Goal: Check status: Check status

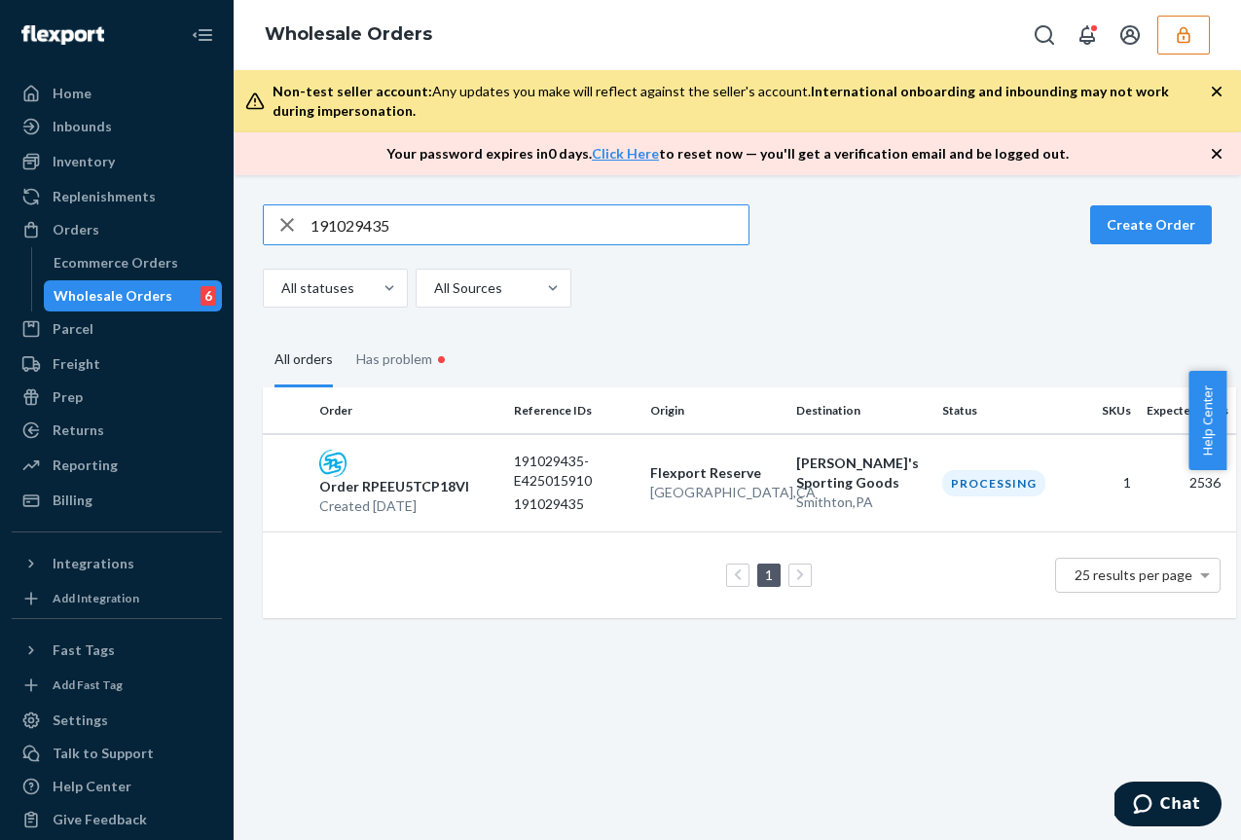
click at [368, 227] on input "191029435" at bounding box center [530, 224] width 438 height 39
click at [1190, 39] on icon "button" at bounding box center [1183, 34] width 19 height 19
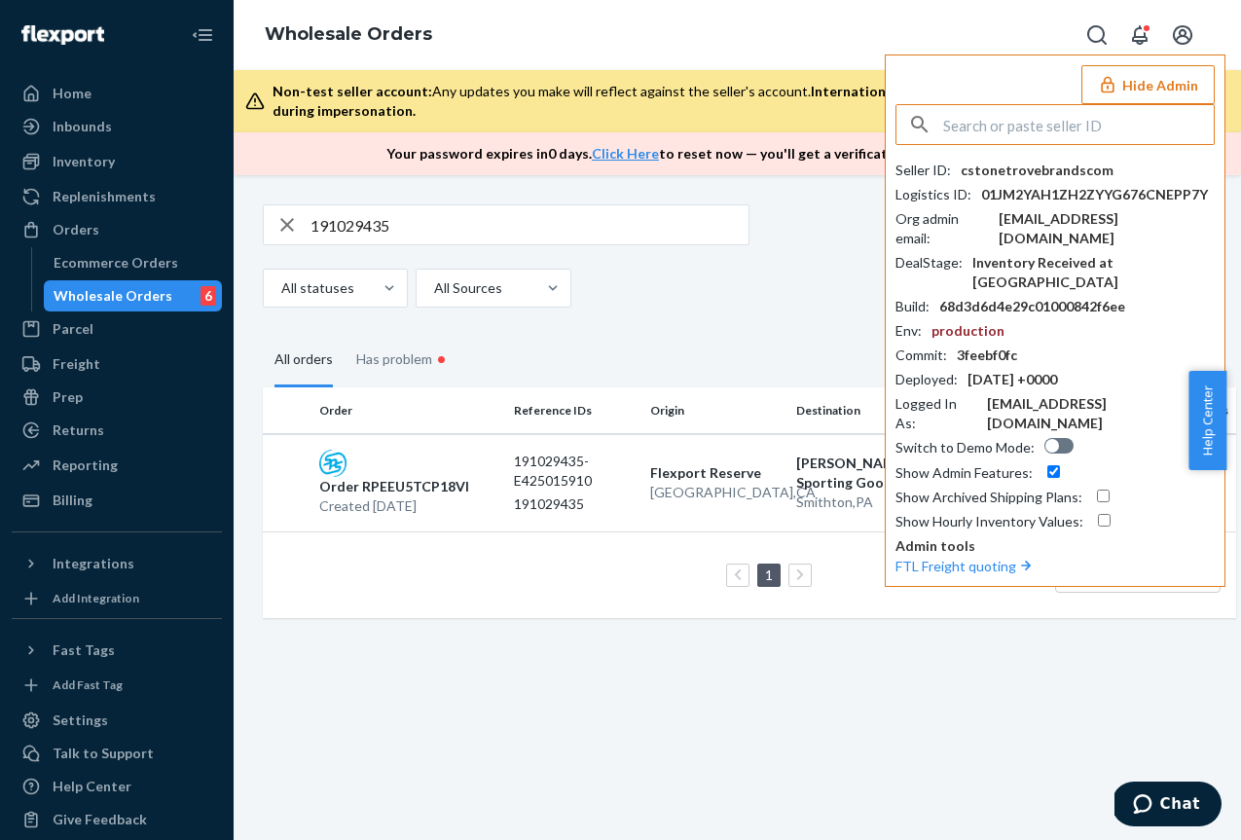
drag, startPoint x: 980, startPoint y: 131, endPoint x: 969, endPoint y: 122, distance: 15.2
click at [980, 130] on input "text" at bounding box center [1078, 124] width 271 height 39
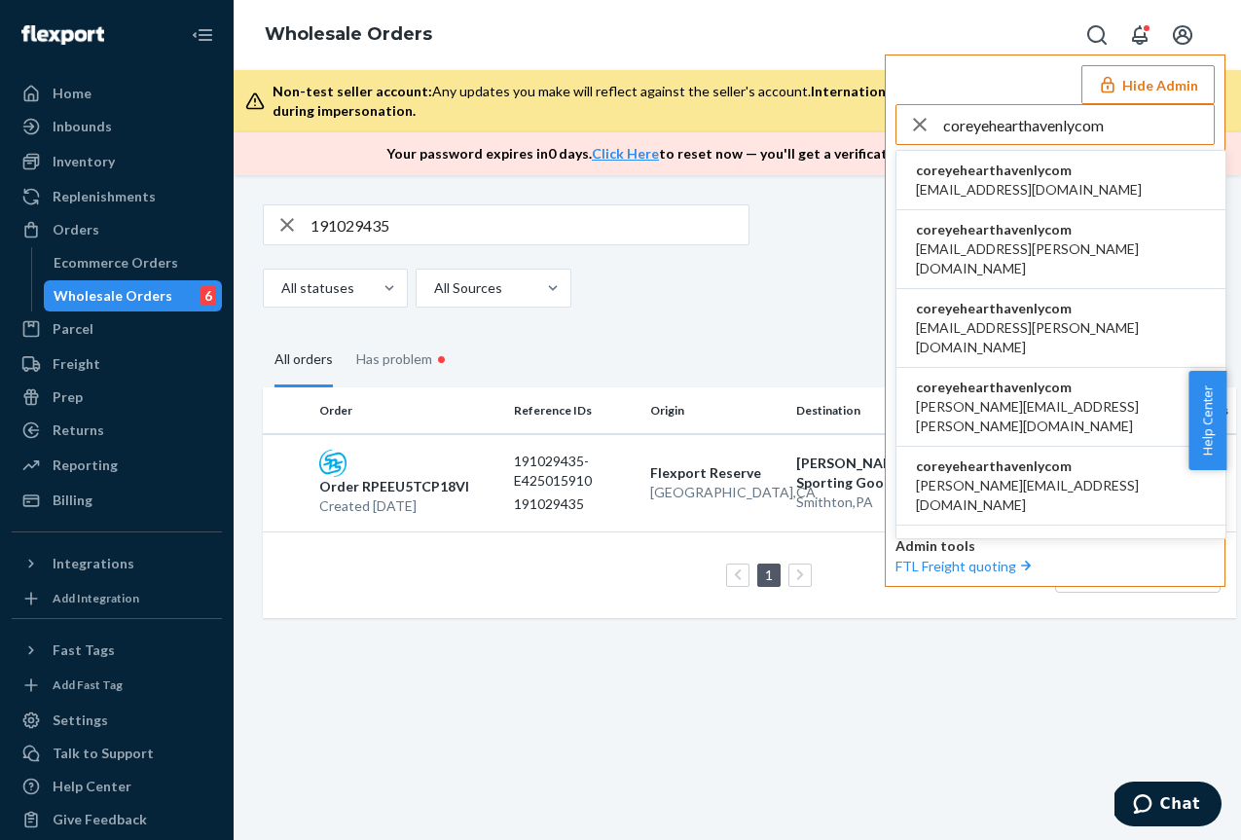
type input "coreyehearthavenlycom"
click at [978, 183] on span "acummings+cz@havenly.com" at bounding box center [1029, 189] width 226 height 19
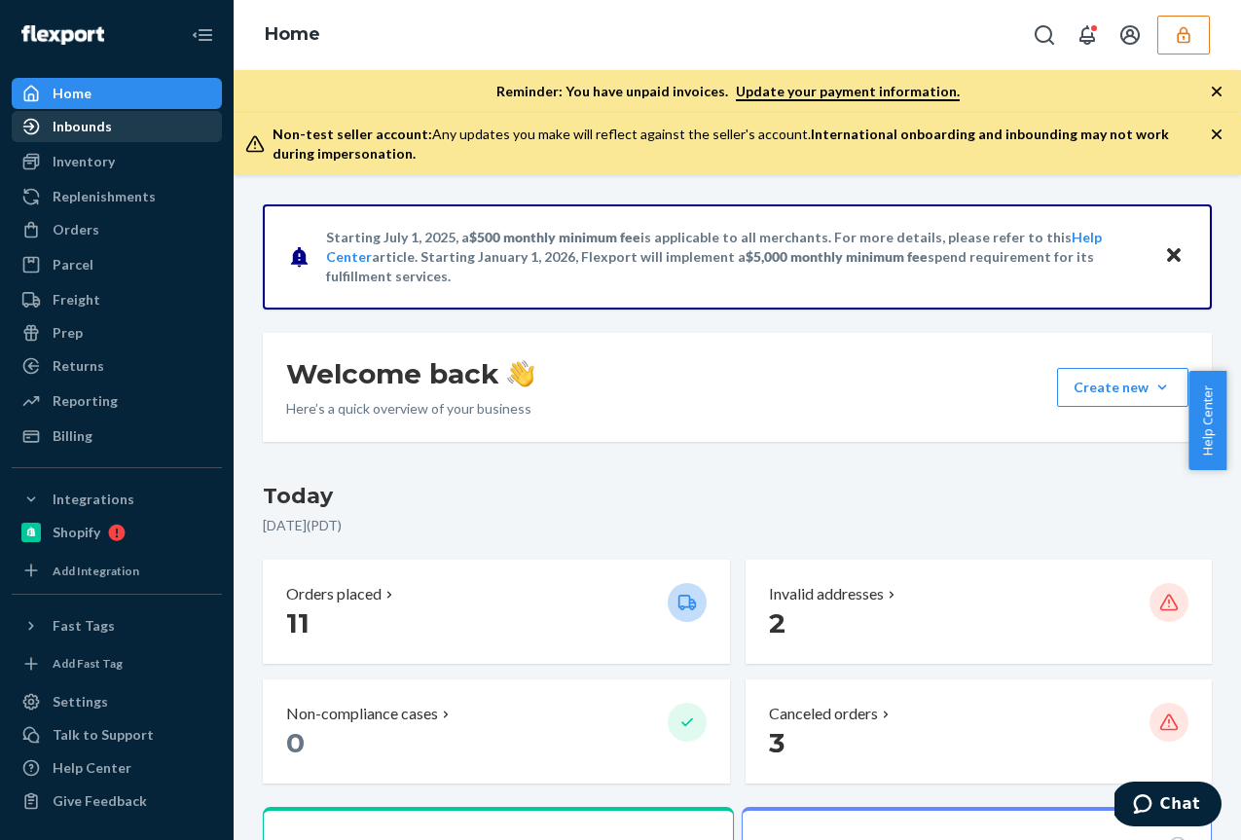
click at [72, 121] on div "Inbounds" at bounding box center [82, 126] width 59 height 19
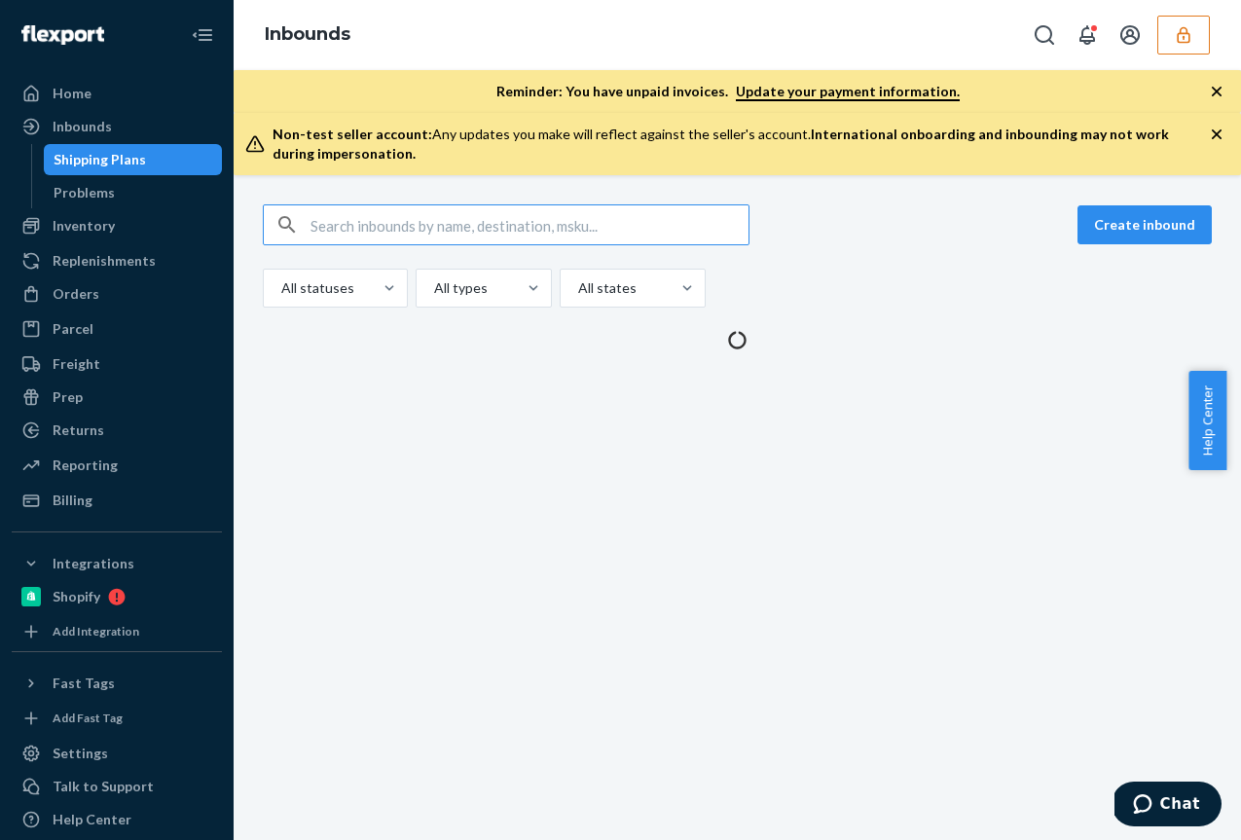
click at [345, 224] on input "text" at bounding box center [530, 224] width 438 height 39
type input "86204895"
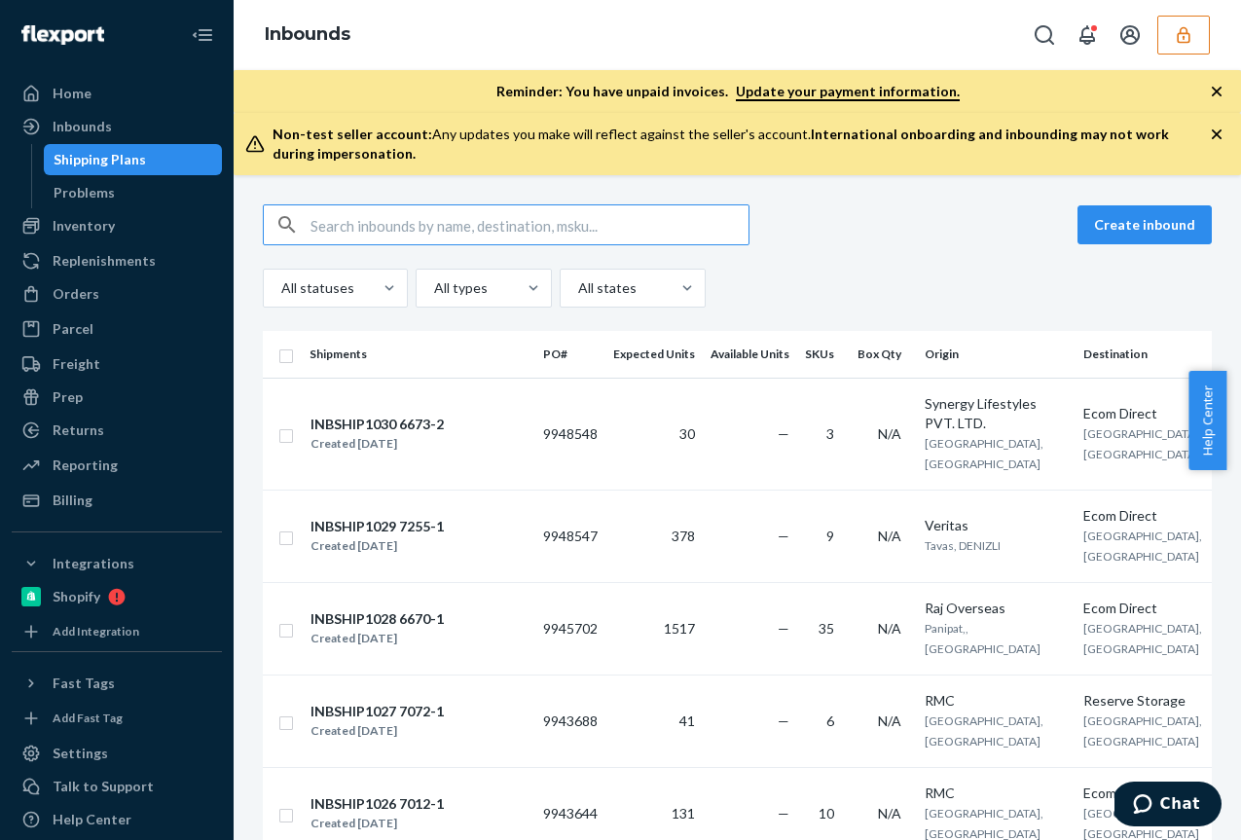
click at [409, 224] on input "text" at bounding box center [530, 224] width 438 height 39
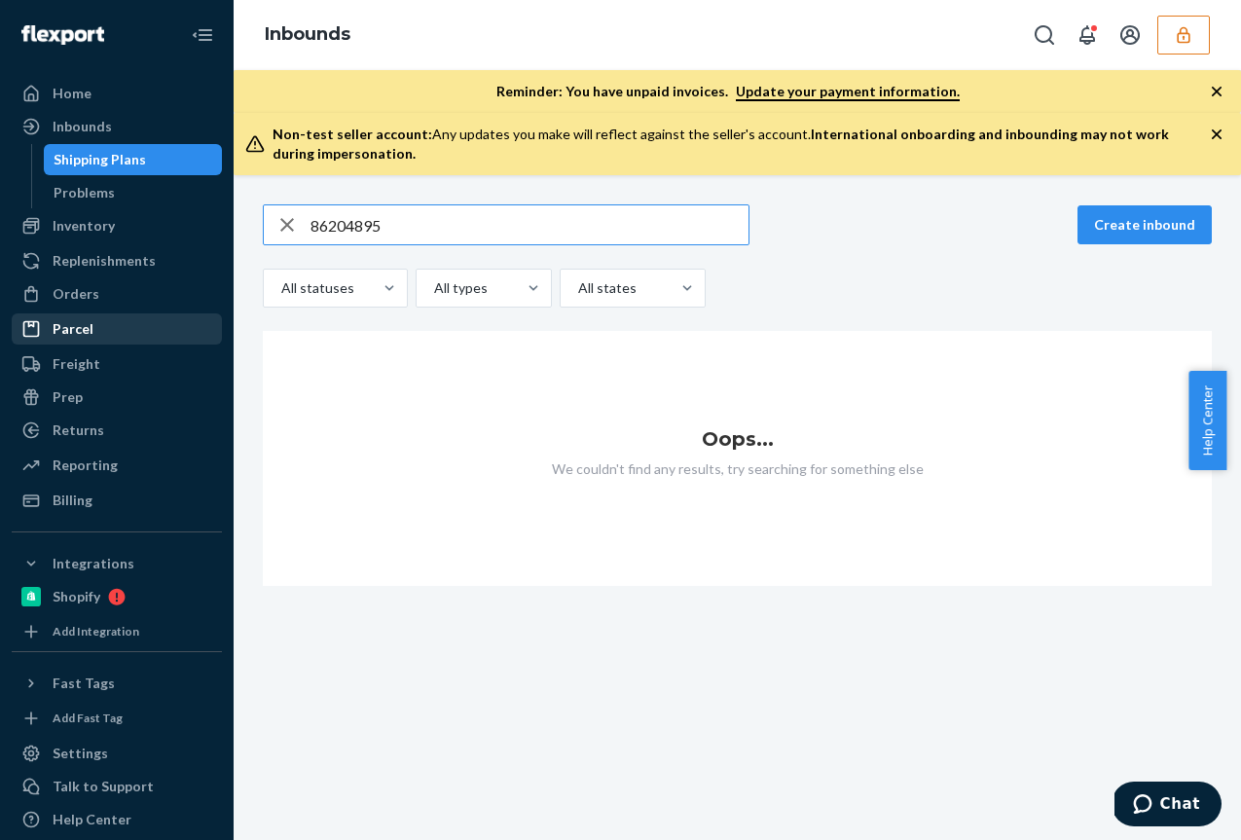
type input "86204895"
click at [93, 313] on link "Parcel" at bounding box center [117, 328] width 210 height 31
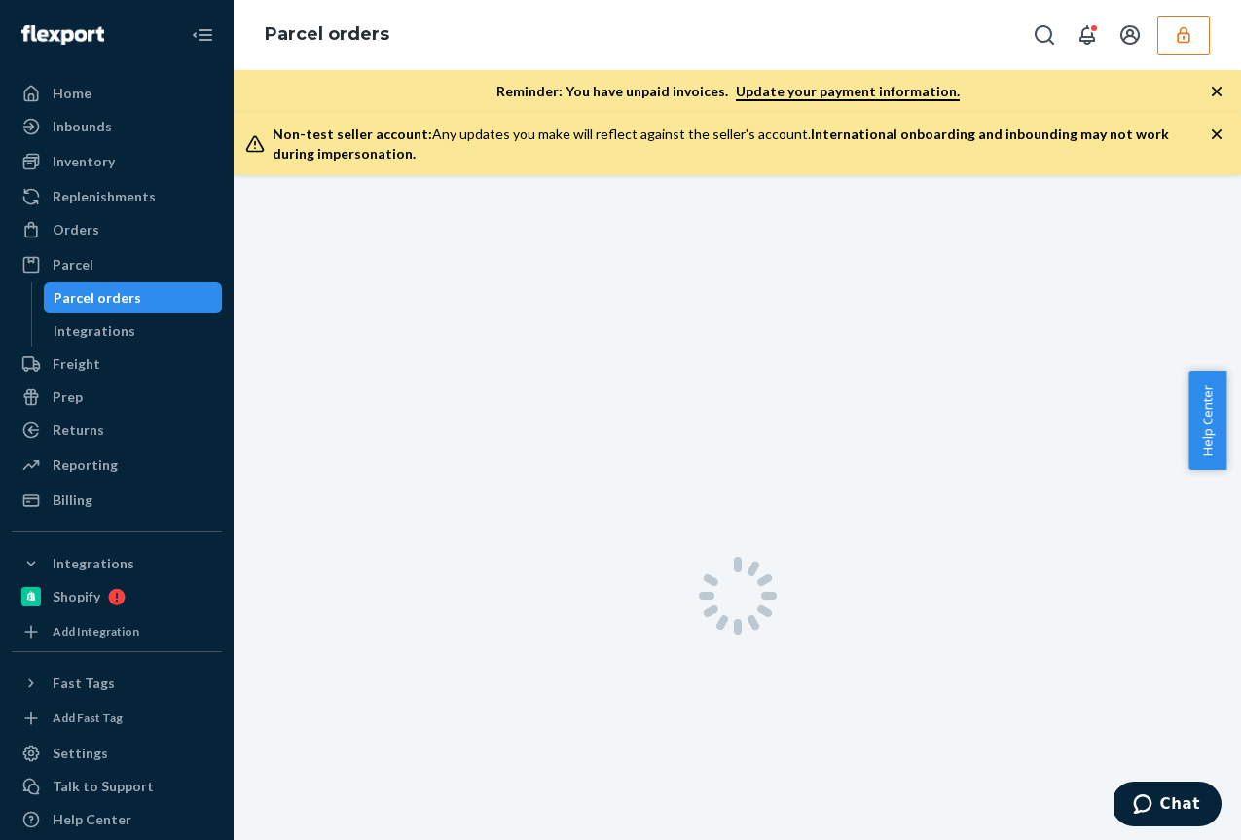
click at [93, 302] on div "Parcel orders" at bounding box center [98, 297] width 88 height 19
click at [92, 225] on div "Orders" at bounding box center [76, 229] width 47 height 19
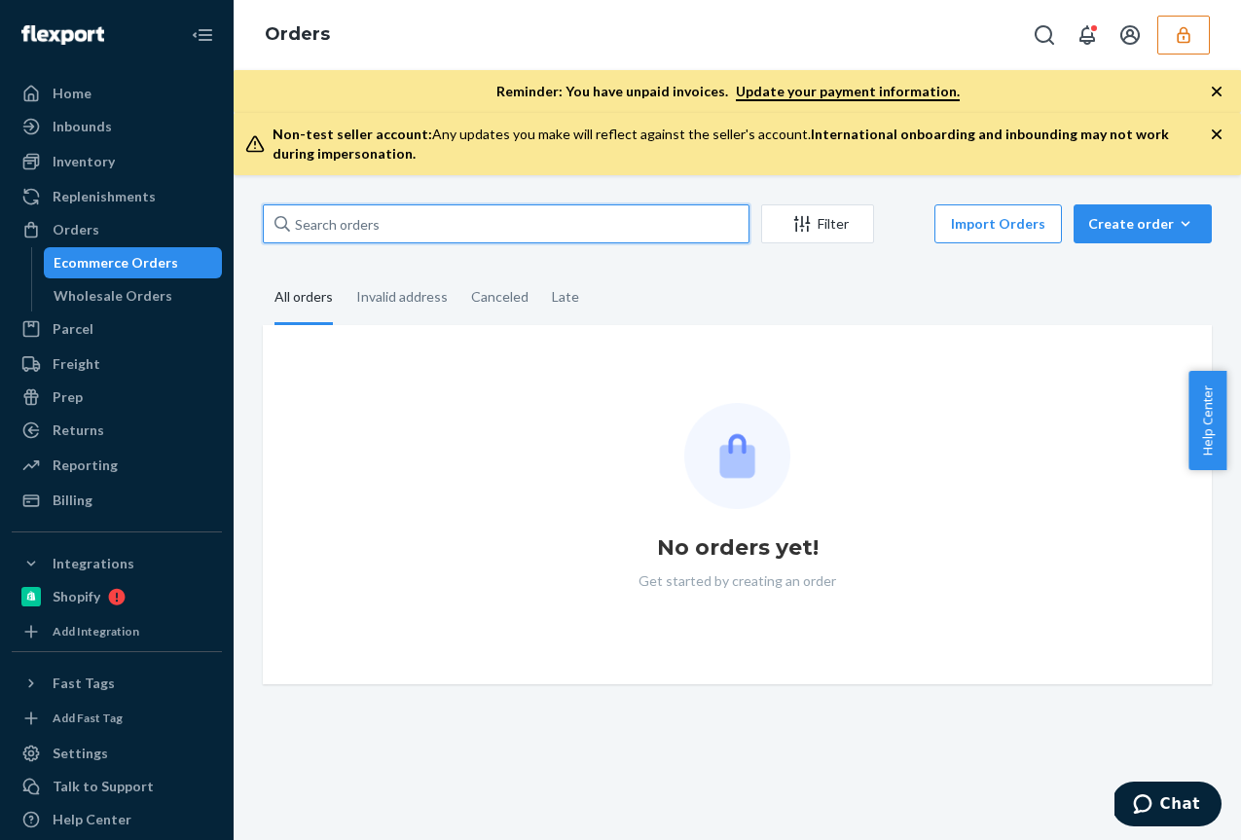
click at [364, 219] on input "text" at bounding box center [506, 223] width 487 height 39
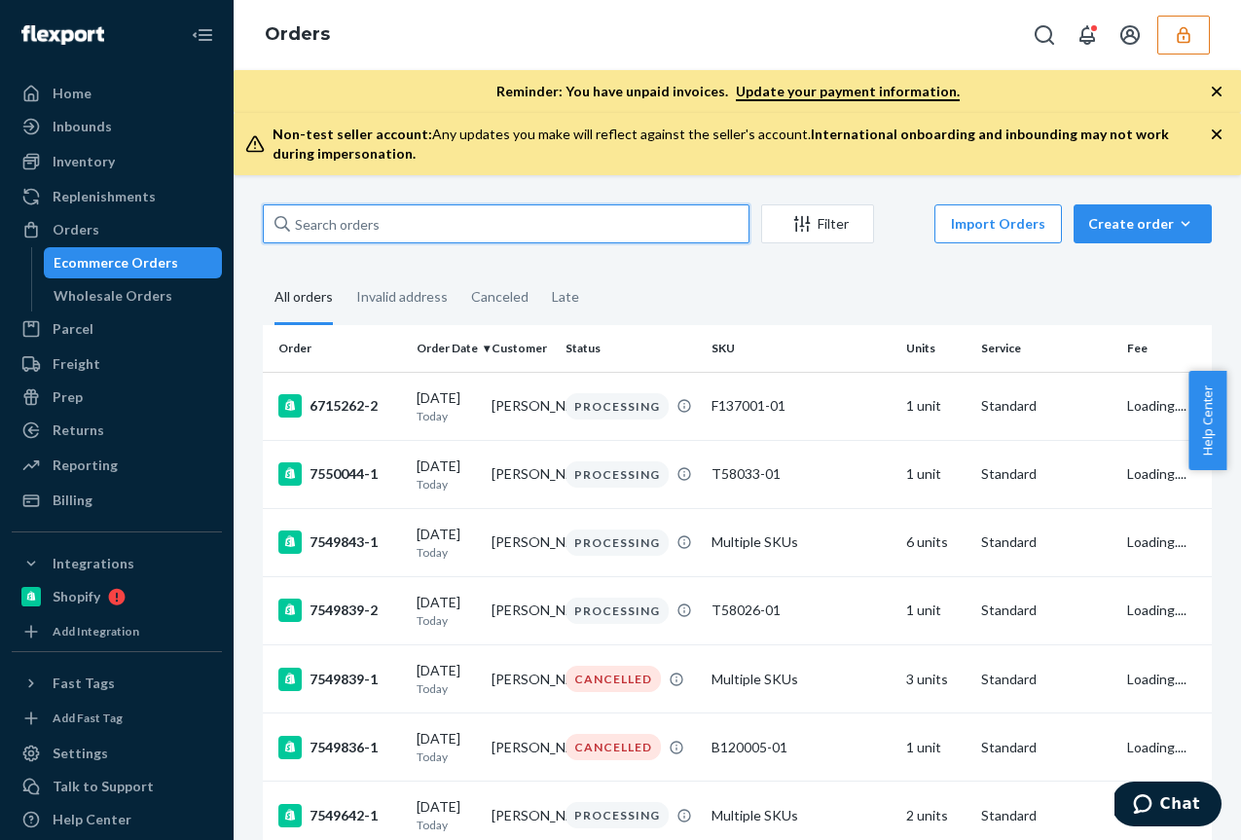
paste input "86204895"
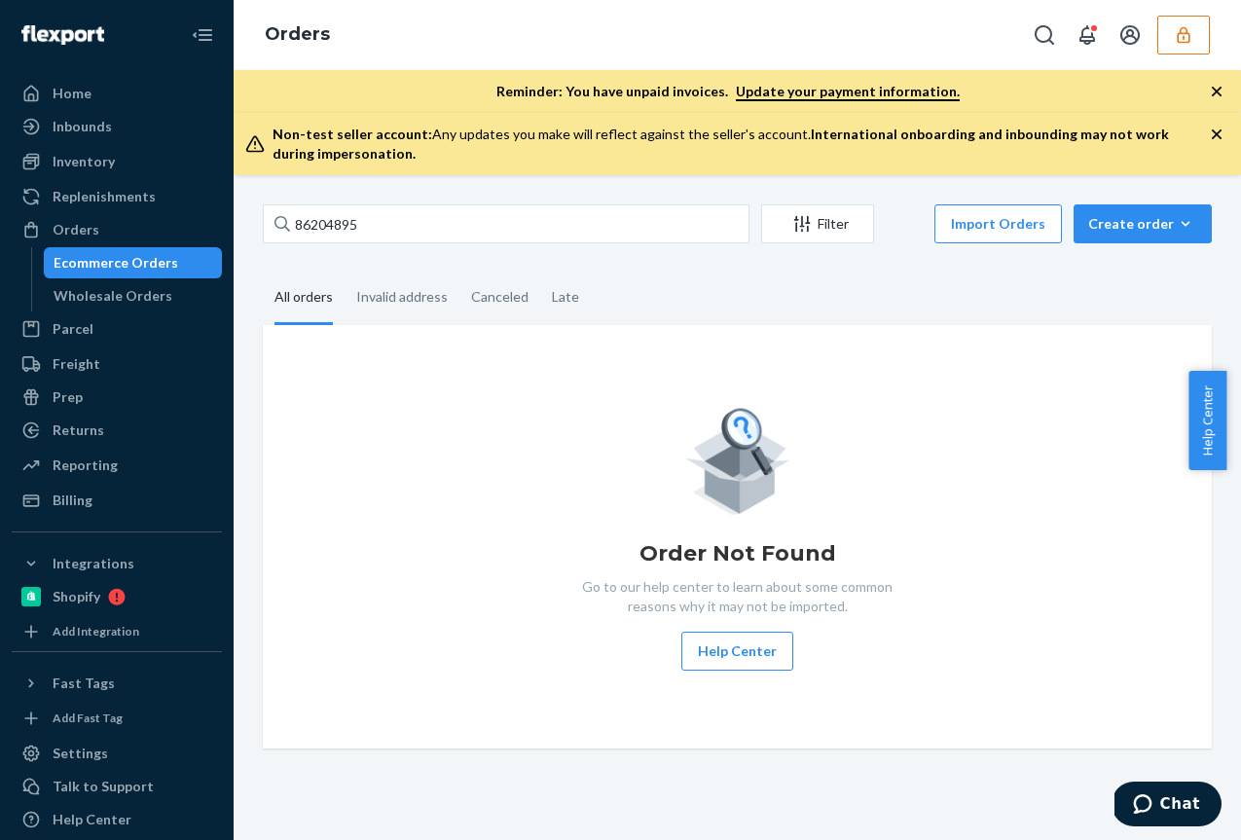
click at [1168, 23] on button "button" at bounding box center [1183, 35] width 53 height 39
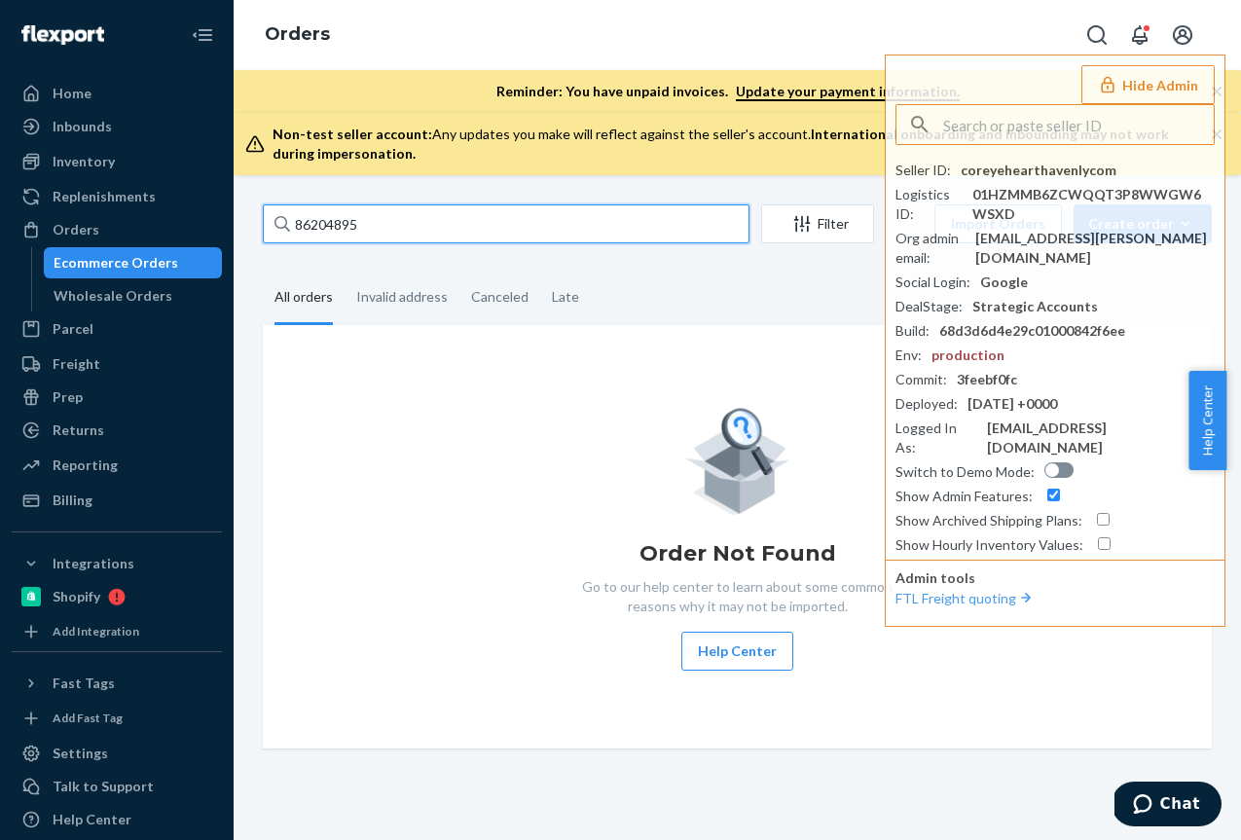
click at [375, 226] on input "86204895" at bounding box center [506, 223] width 487 height 39
click at [375, 225] on input "86204895" at bounding box center [506, 223] width 487 height 39
paste input "136622152"
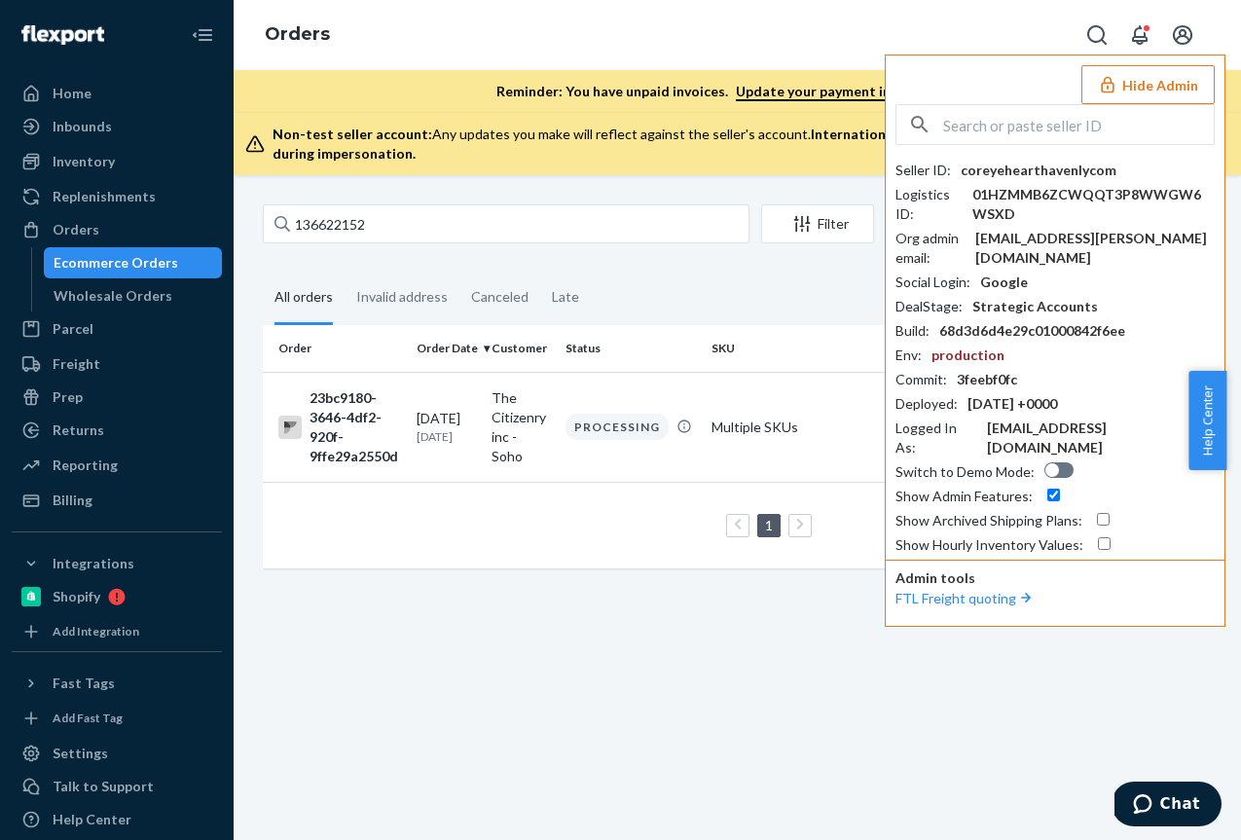
click at [1121, 87] on button "Hide Admin" at bounding box center [1148, 84] width 133 height 39
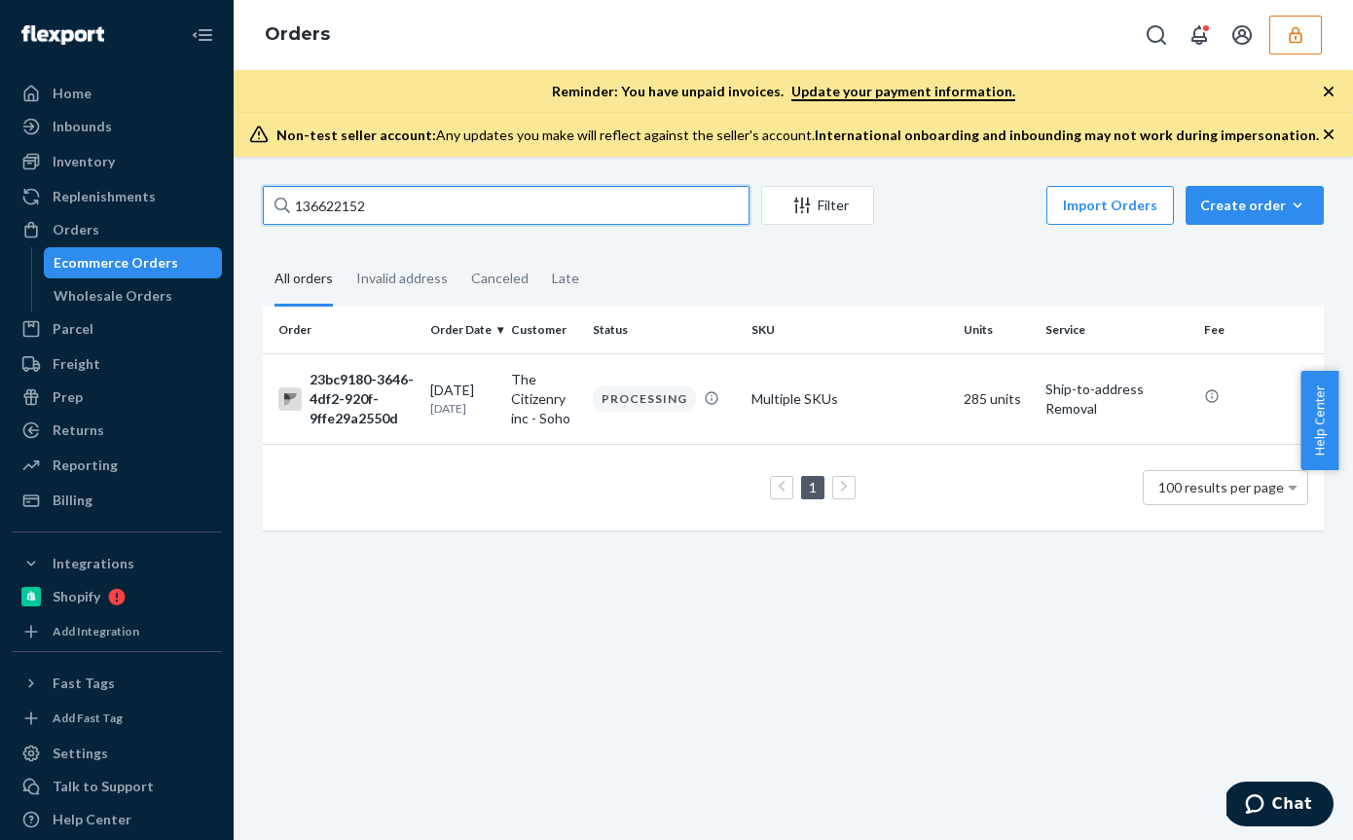
click at [417, 203] on input "136622152" at bounding box center [506, 205] width 487 height 39
paste input "34"
click at [480, 211] on input "136622342" at bounding box center [506, 205] width 487 height 39
click at [479, 211] on input "136622342" at bounding box center [506, 205] width 487 height 39
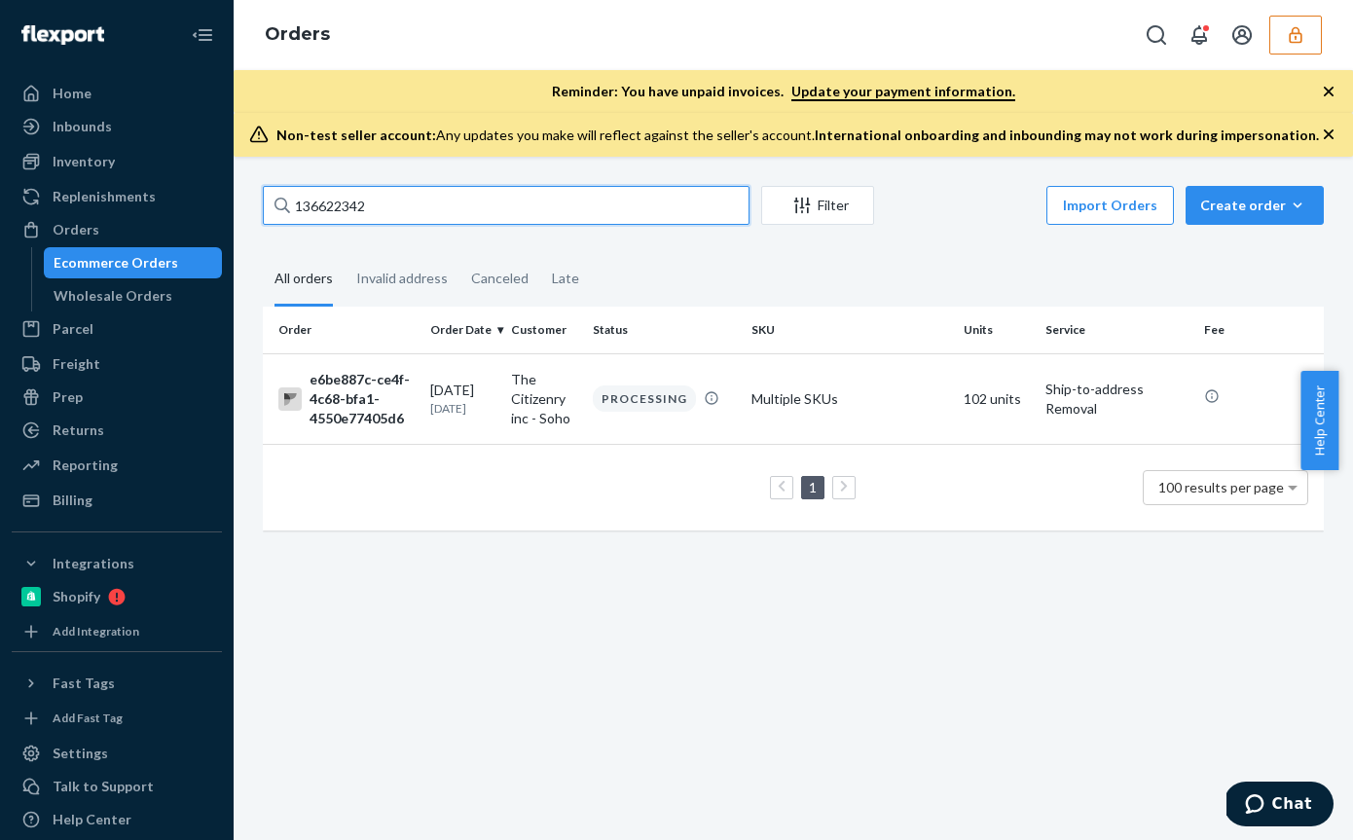
paste input "136622513"
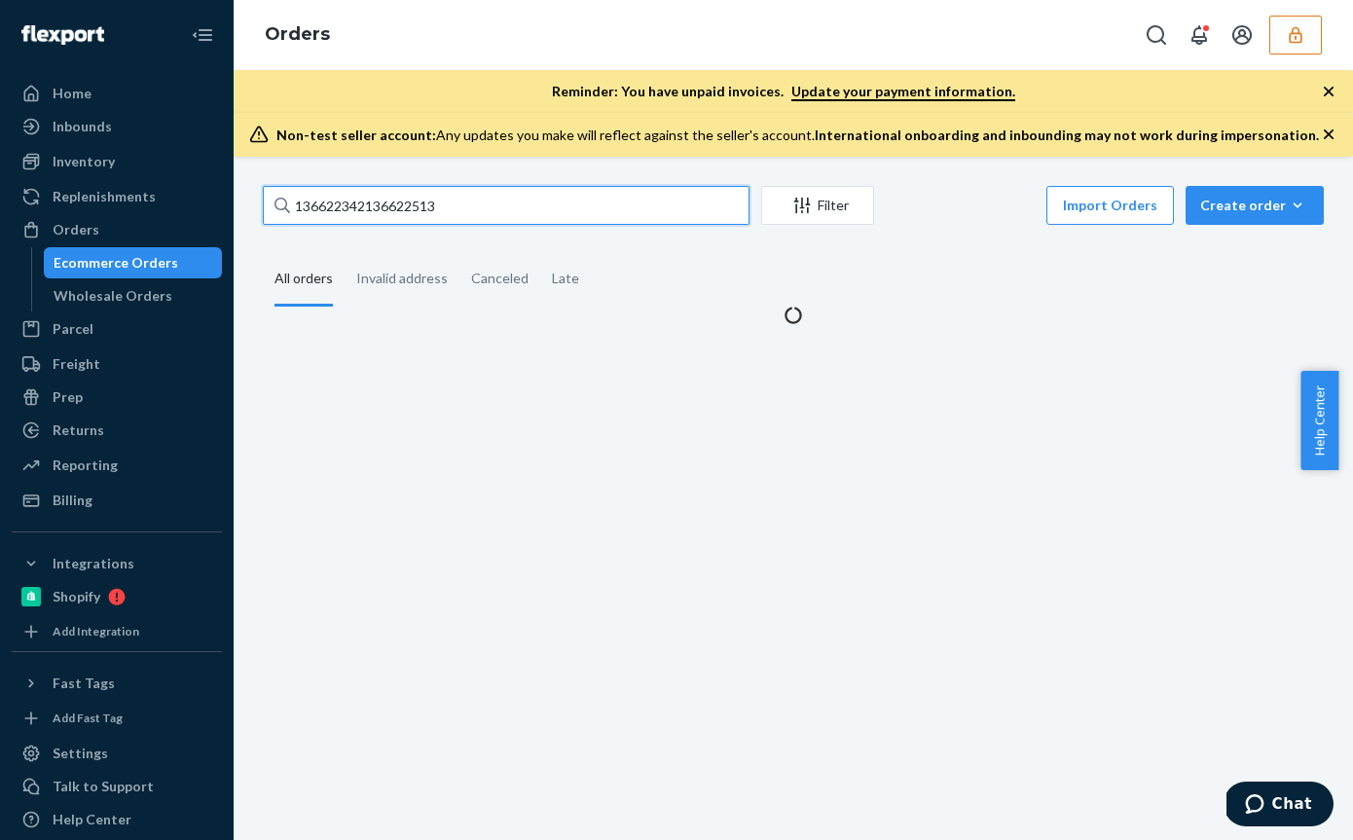
click at [470, 208] on input "136622342136622513" at bounding box center [506, 205] width 487 height 39
paste input "text"
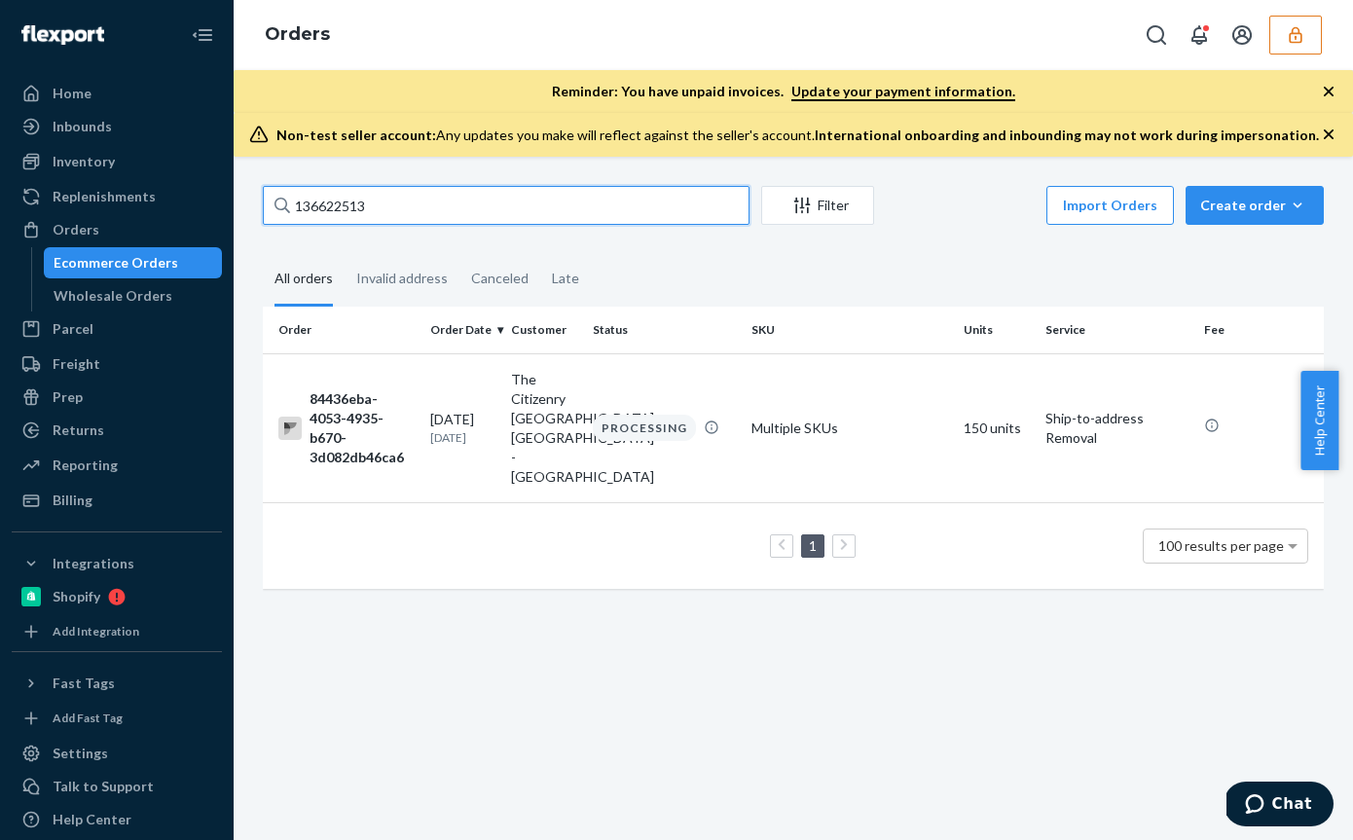
type input "136622513"
